Goal: Transaction & Acquisition: Purchase product/service

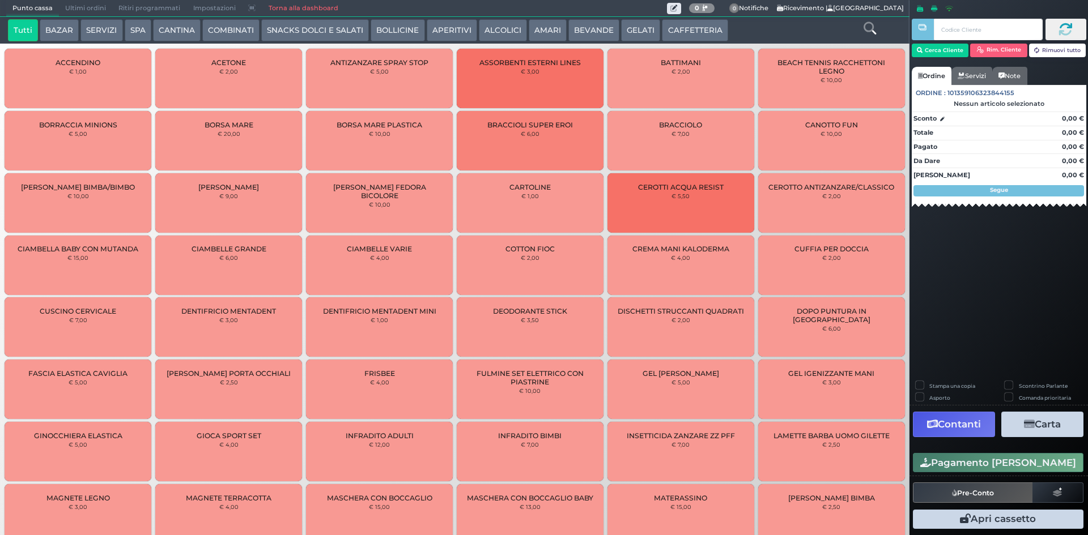
click at [604, 37] on button "BEVANDE" at bounding box center [593, 30] width 51 height 23
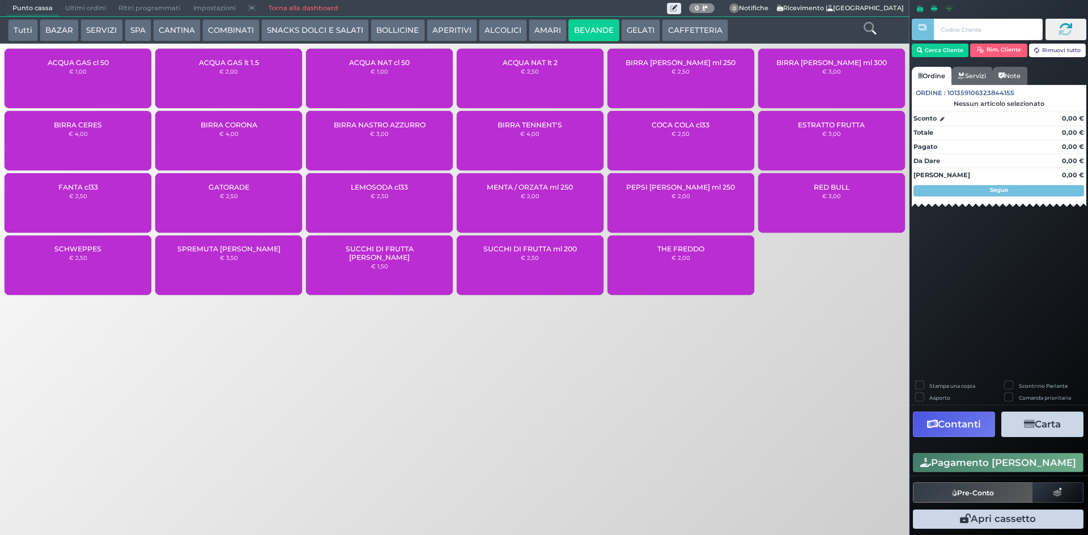
click at [270, 63] on div "ACQUA GAS lt 1.5 € 2,00" at bounding box center [228, 78] width 147 height 59
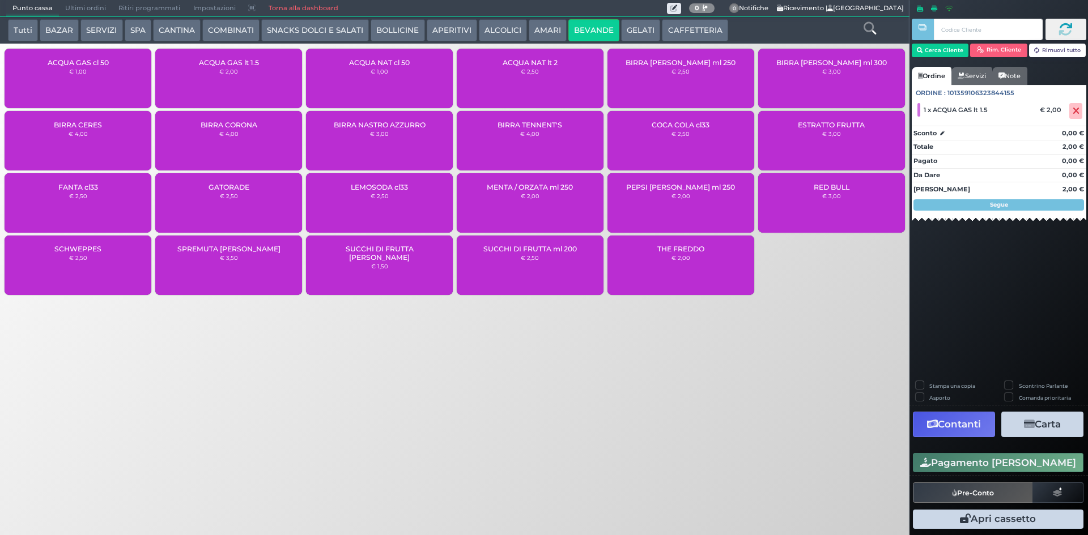
click at [979, 454] on button "Pagamento avanzato" at bounding box center [998, 462] width 171 height 19
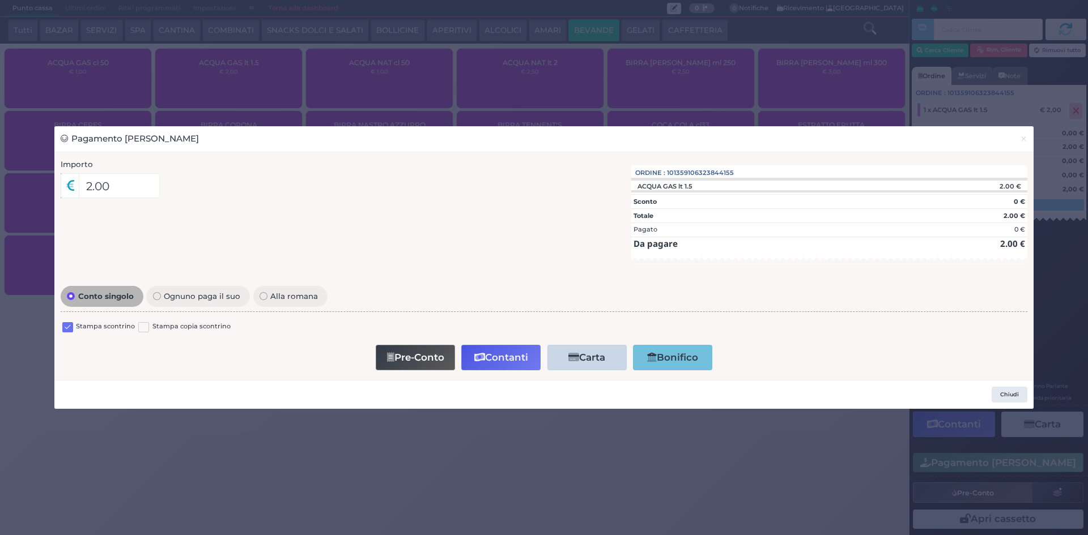
click at [64, 332] on label at bounding box center [67, 327] width 11 height 11
click at [0, 0] on input "checkbox" at bounding box center [0, 0] width 0 height 0
click at [498, 355] on button "Contanti" at bounding box center [500, 357] width 79 height 25
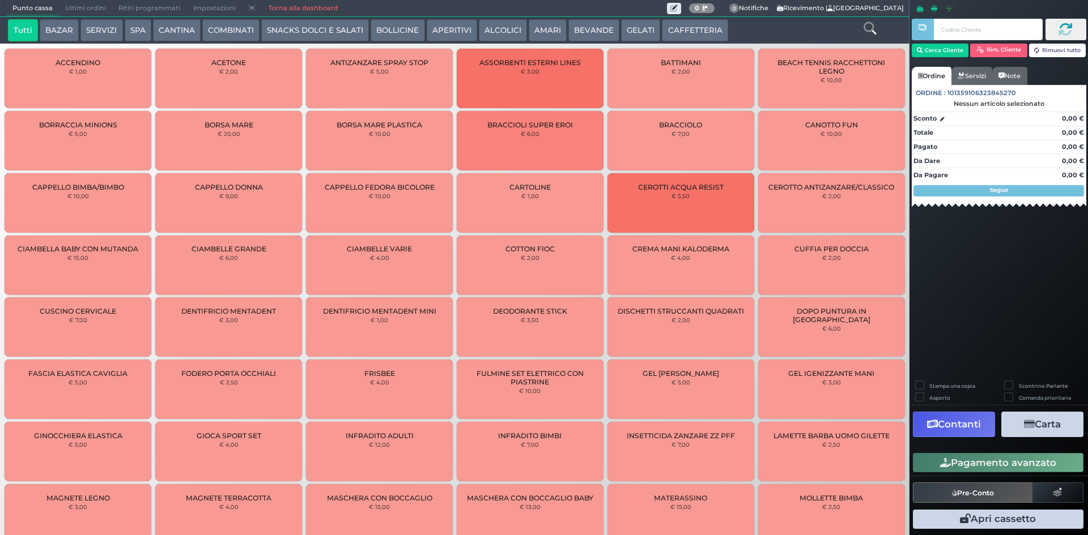
click at [71, 13] on span "Ultimi ordini" at bounding box center [85, 9] width 53 height 16
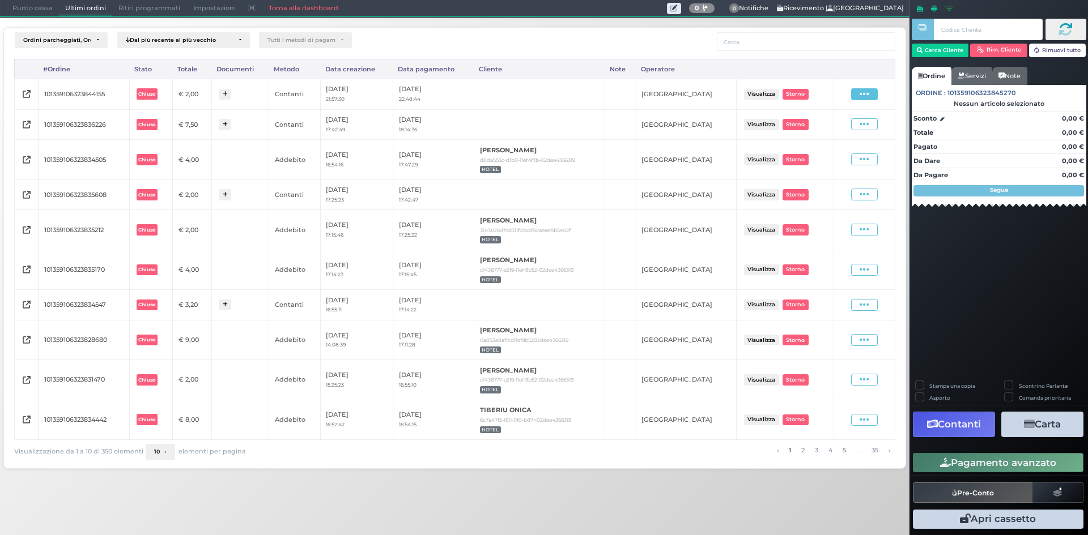
click at [861, 92] on icon at bounding box center [865, 94] width 10 height 11
click at [820, 129] on span "Ristampa Pre-Conto" at bounding box center [838, 126] width 46 height 19
click at [12, 8] on span "Punto cassa" at bounding box center [32, 9] width 53 height 16
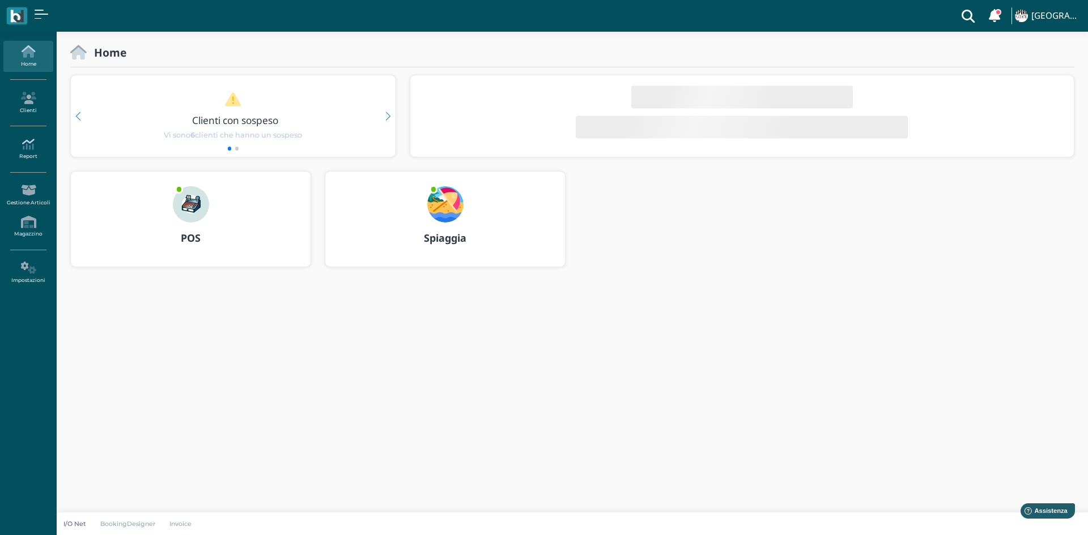
click at [33, 150] on icon at bounding box center [27, 144] width 49 height 12
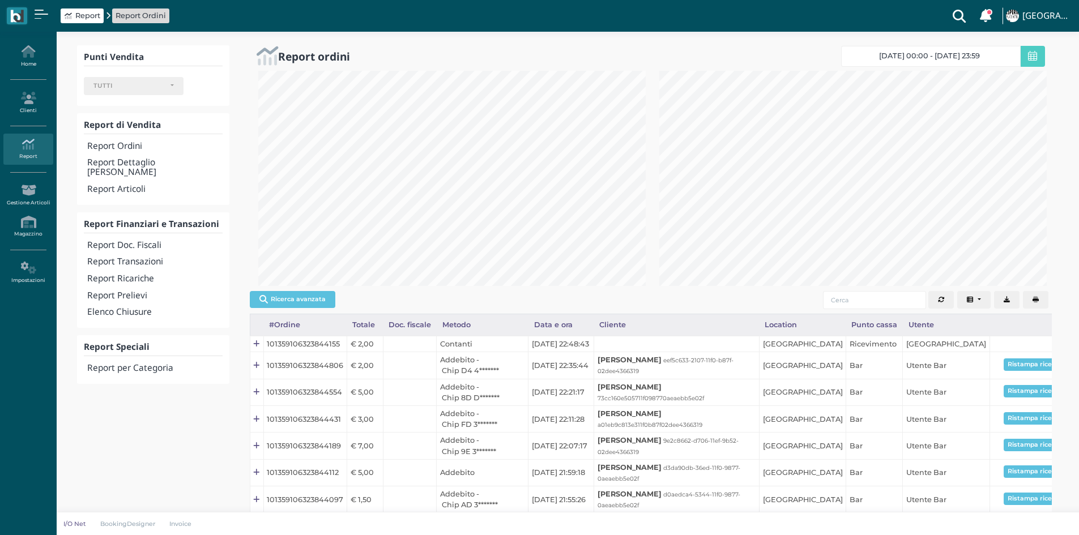
select select
click at [141, 241] on h4 "Report Doc. Fiscali" at bounding box center [154, 246] width 135 height 10
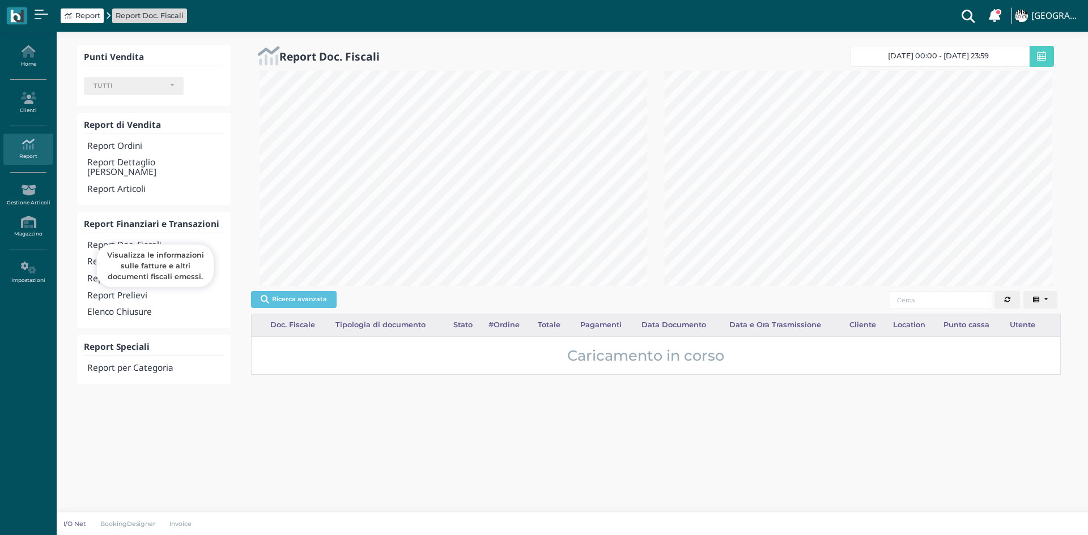
select select
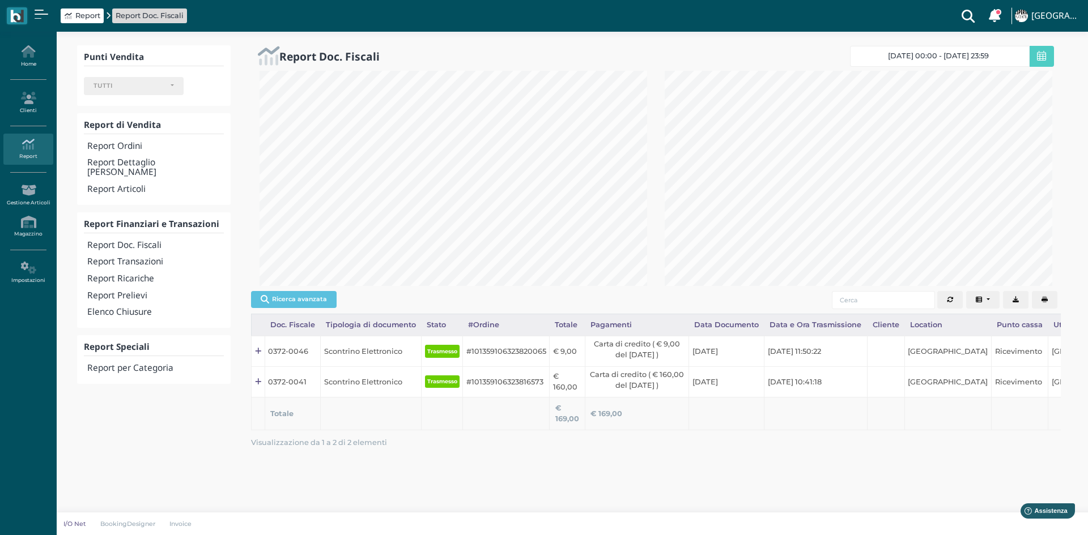
scroll to position [215, 405]
click at [157, 257] on h4 "Report Transazioni" at bounding box center [155, 262] width 137 height 10
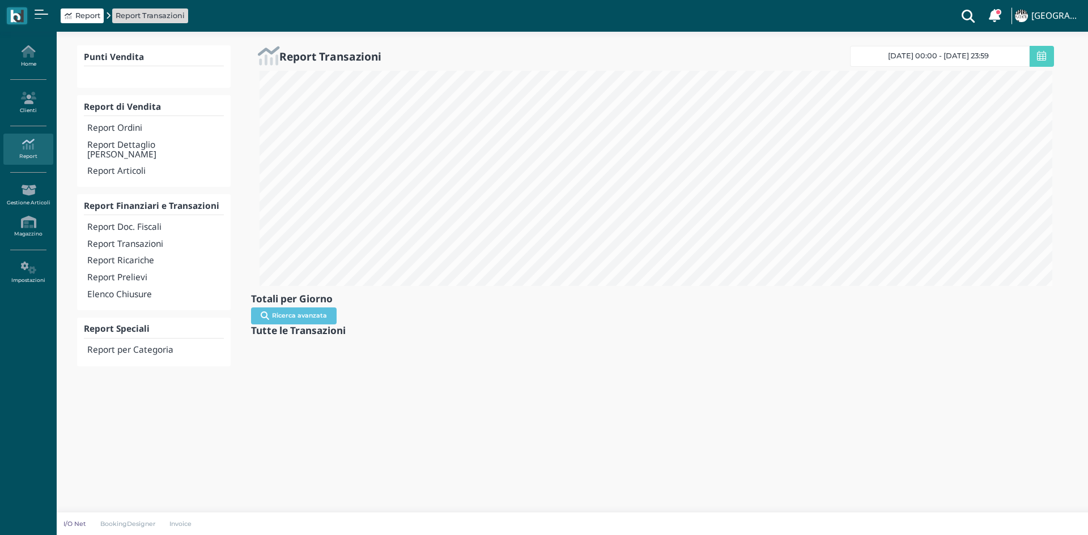
select select
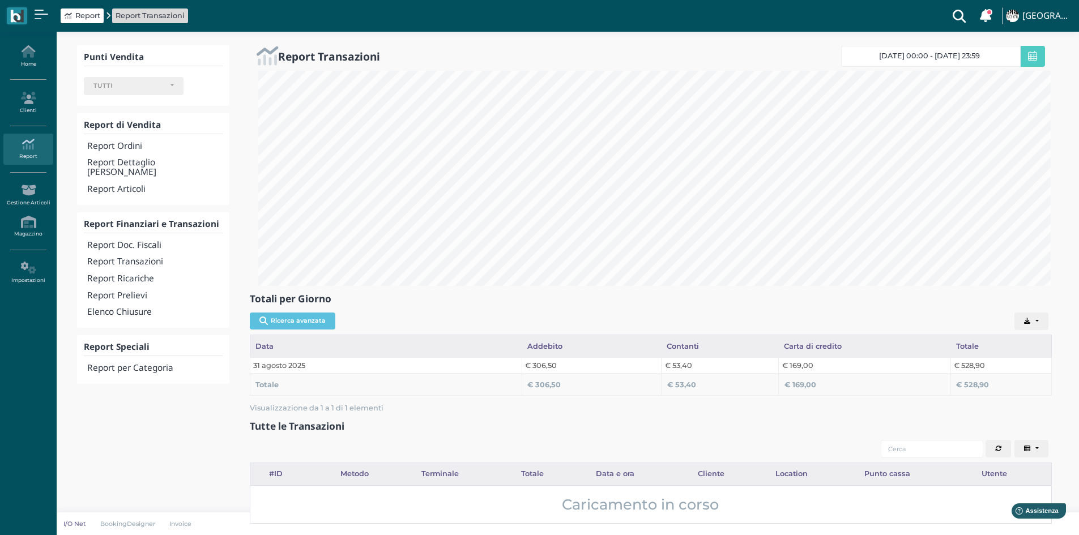
scroll to position [566378, 565791]
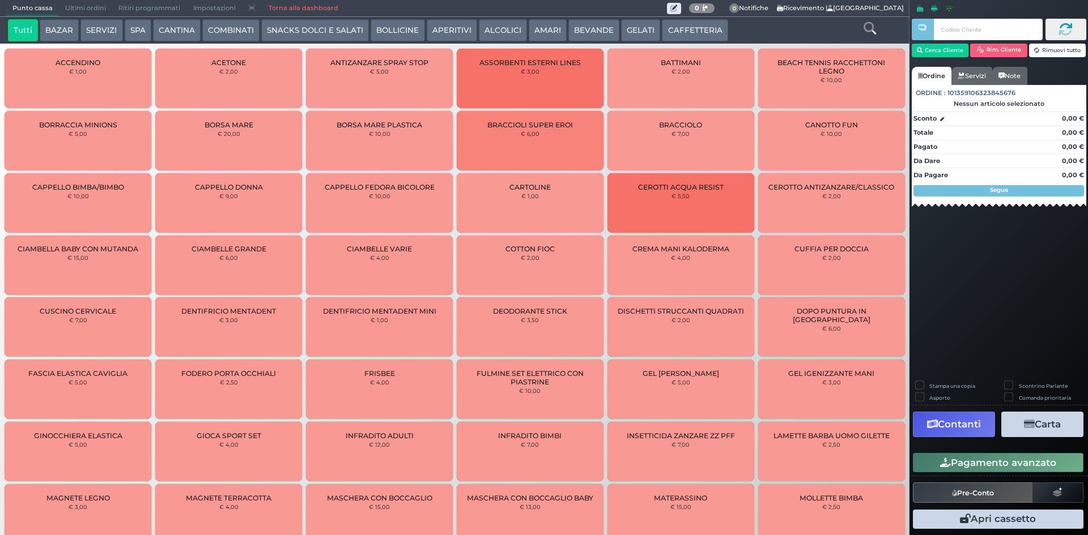
click at [249, 36] on button "COMBINATI" at bounding box center [230, 30] width 57 height 23
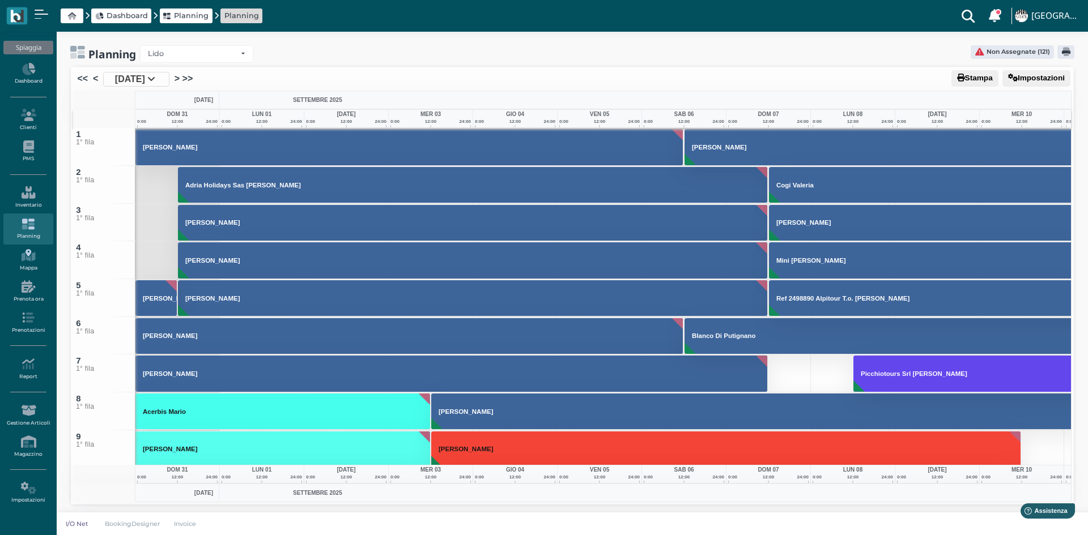
click at [25, 255] on icon at bounding box center [27, 255] width 49 height 12
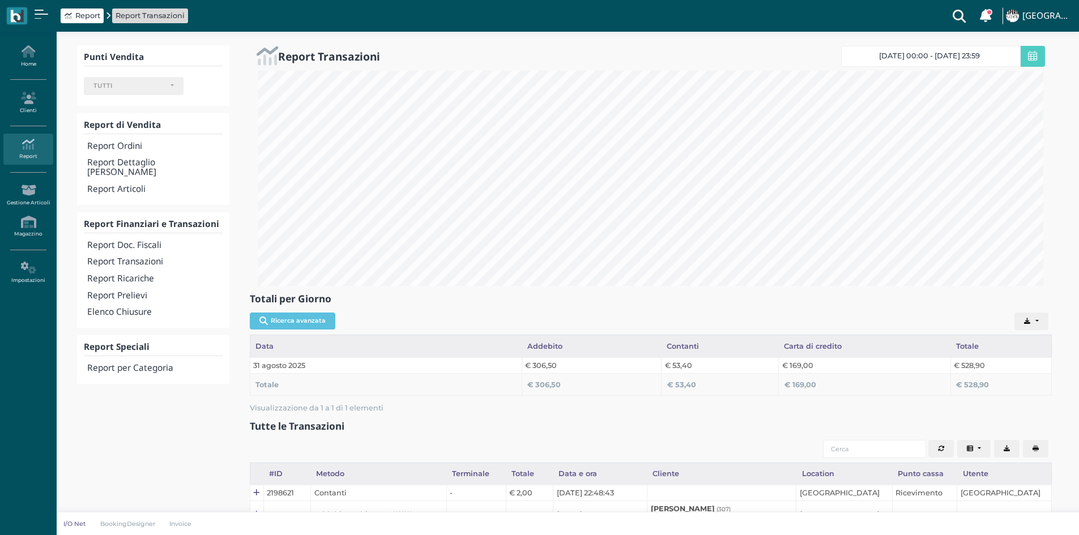
select select
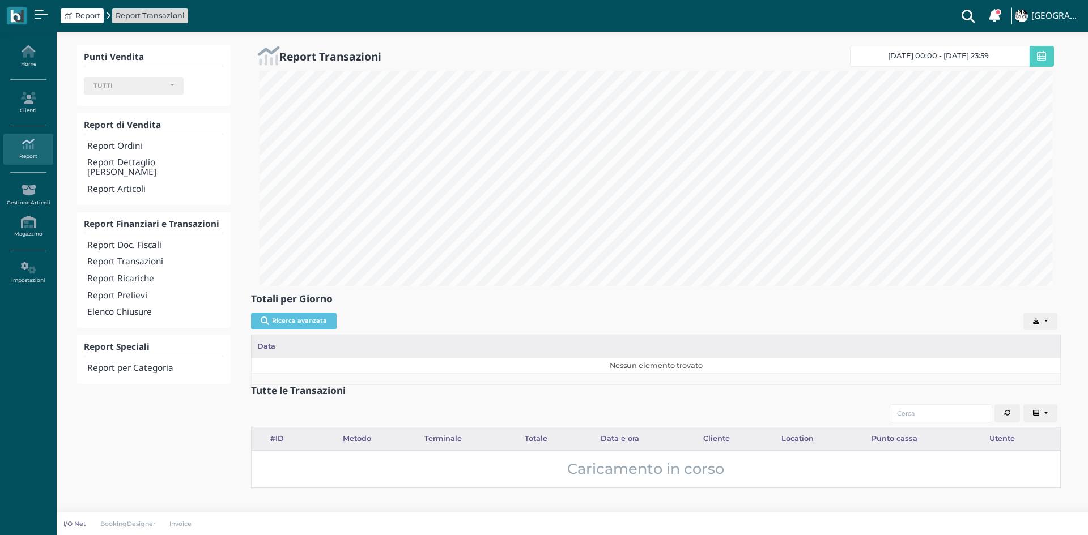
select select
